Goal: Information Seeking & Learning: Find specific fact

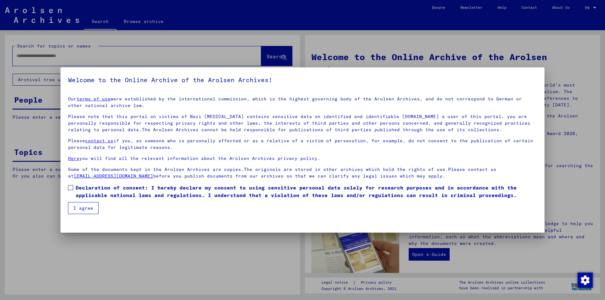
click at [68, 189] on mat-dialog-content "Our terms of use were established by the international commission, which is the…" at bounding box center [302, 152] width 484 height 123
click at [71, 187] on span at bounding box center [70, 187] width 5 height 5
click at [79, 205] on button "I agree" at bounding box center [83, 208] width 31 height 12
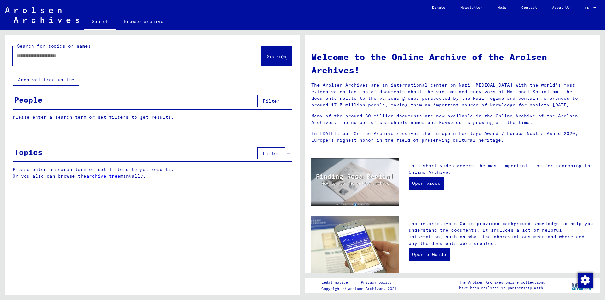
click at [79, 57] on input "text" at bounding box center [129, 56] width 226 height 7
type input "**********"
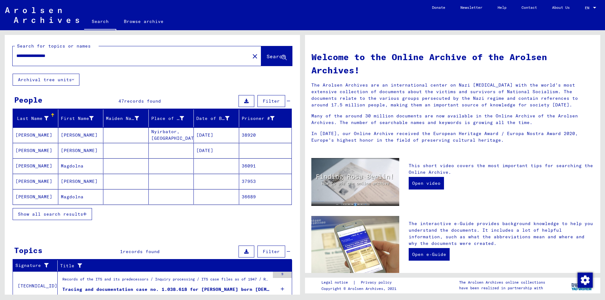
click at [72, 214] on span "Show all search results" at bounding box center [50, 214] width 65 height 6
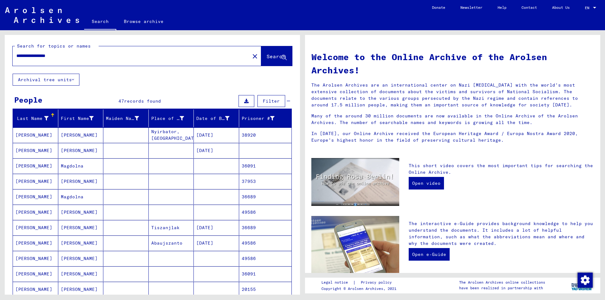
click at [75, 164] on mat-cell "Magdolna" at bounding box center [80, 165] width 45 height 15
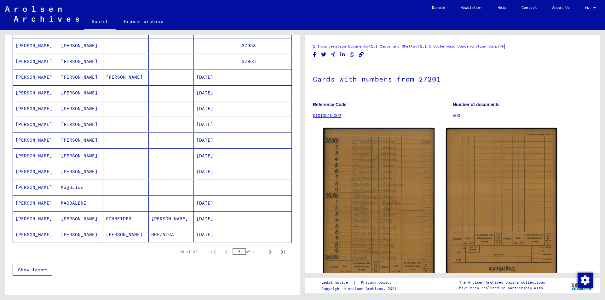
scroll to position [315, 0]
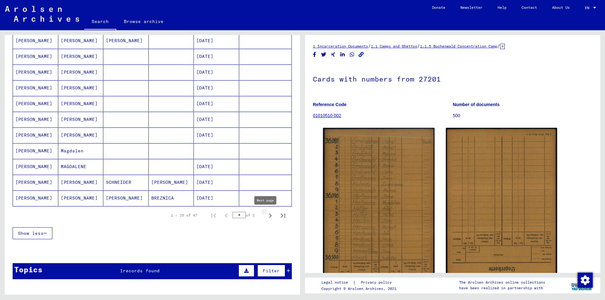
click at [266, 217] on icon "Next page" at bounding box center [270, 215] width 9 height 9
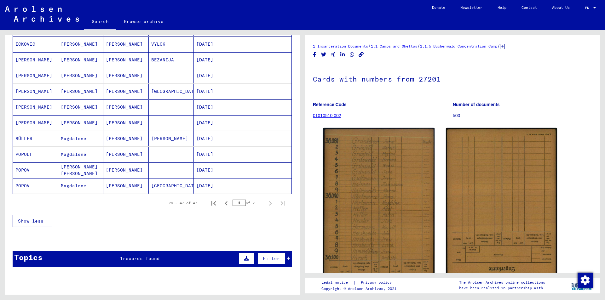
scroll to position [284, 0]
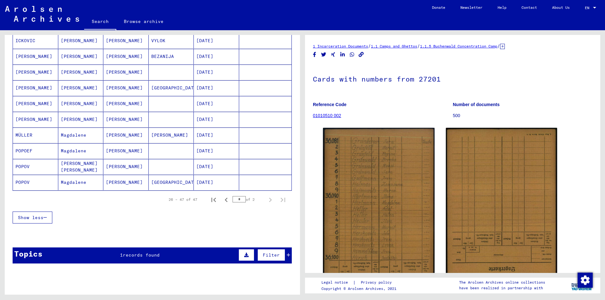
click at [31, 105] on mat-cell "[PERSON_NAME]" at bounding box center [35, 103] width 45 height 15
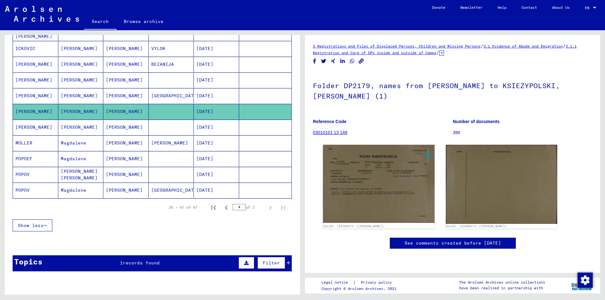
scroll to position [284, 0]
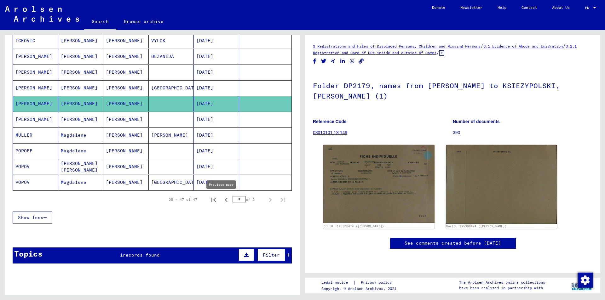
click at [222, 200] on icon "Previous page" at bounding box center [226, 200] width 9 height 9
type input "*"
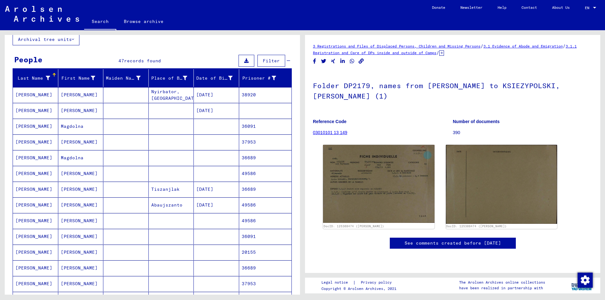
scroll to position [32, 0]
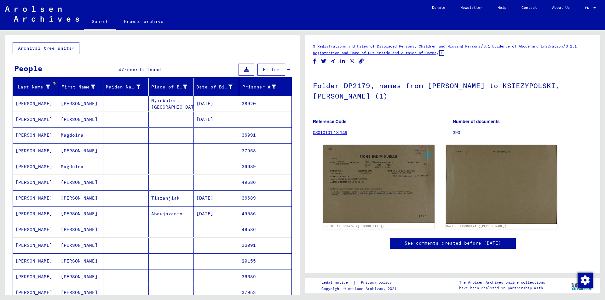
click at [170, 129] on mat-cell at bounding box center [171, 135] width 45 height 15
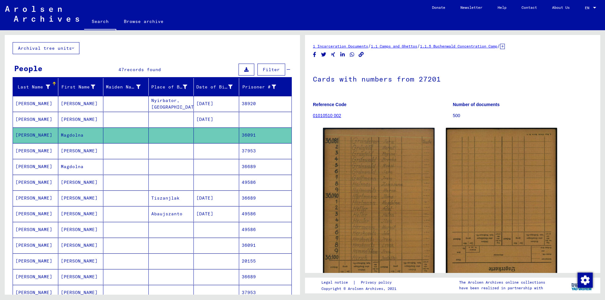
click at [166, 148] on mat-cell at bounding box center [171, 150] width 45 height 15
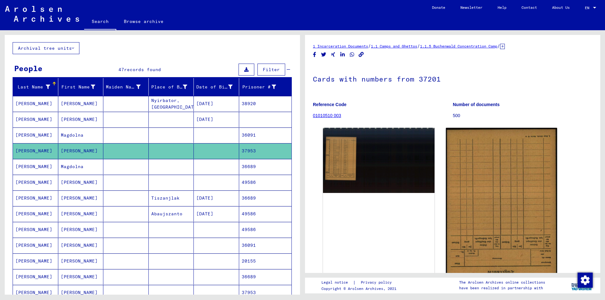
click at [170, 162] on mat-cell at bounding box center [171, 166] width 45 height 15
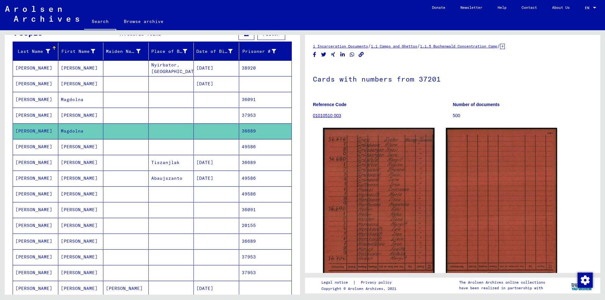
scroll to position [126, 0]
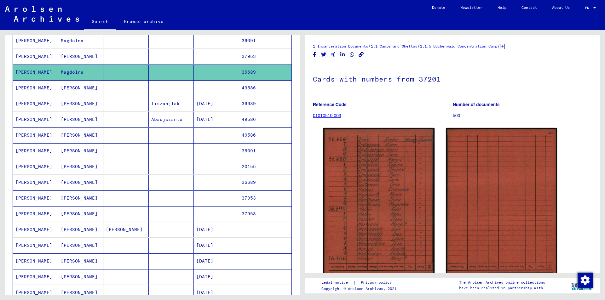
click at [175, 120] on mat-cell "Abaujszanto" at bounding box center [171, 119] width 45 height 15
